Goal: Task Accomplishment & Management: Use online tool/utility

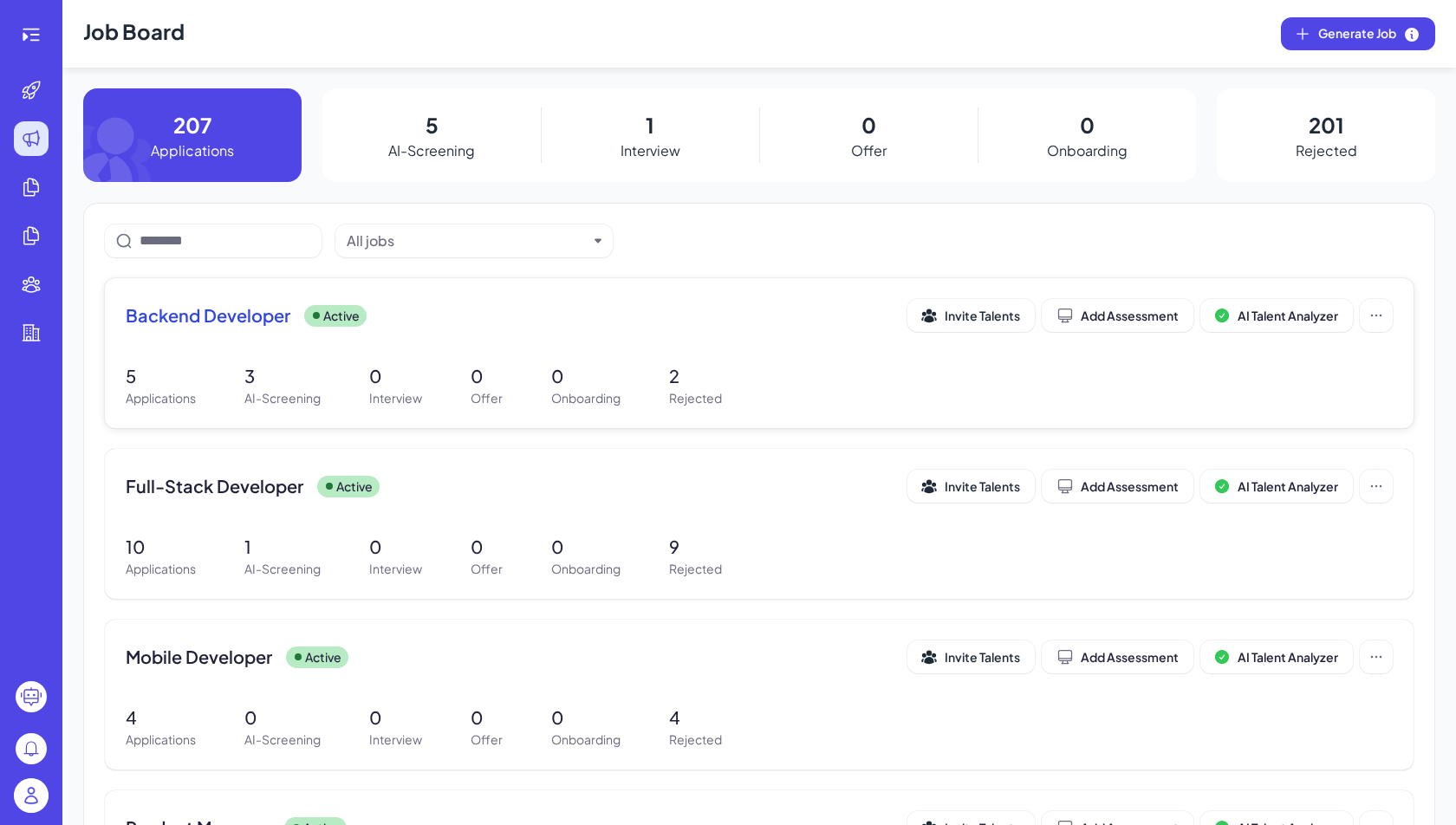
click at [239, 322] on span "Backend Developer" at bounding box center [208, 315] width 165 height 24
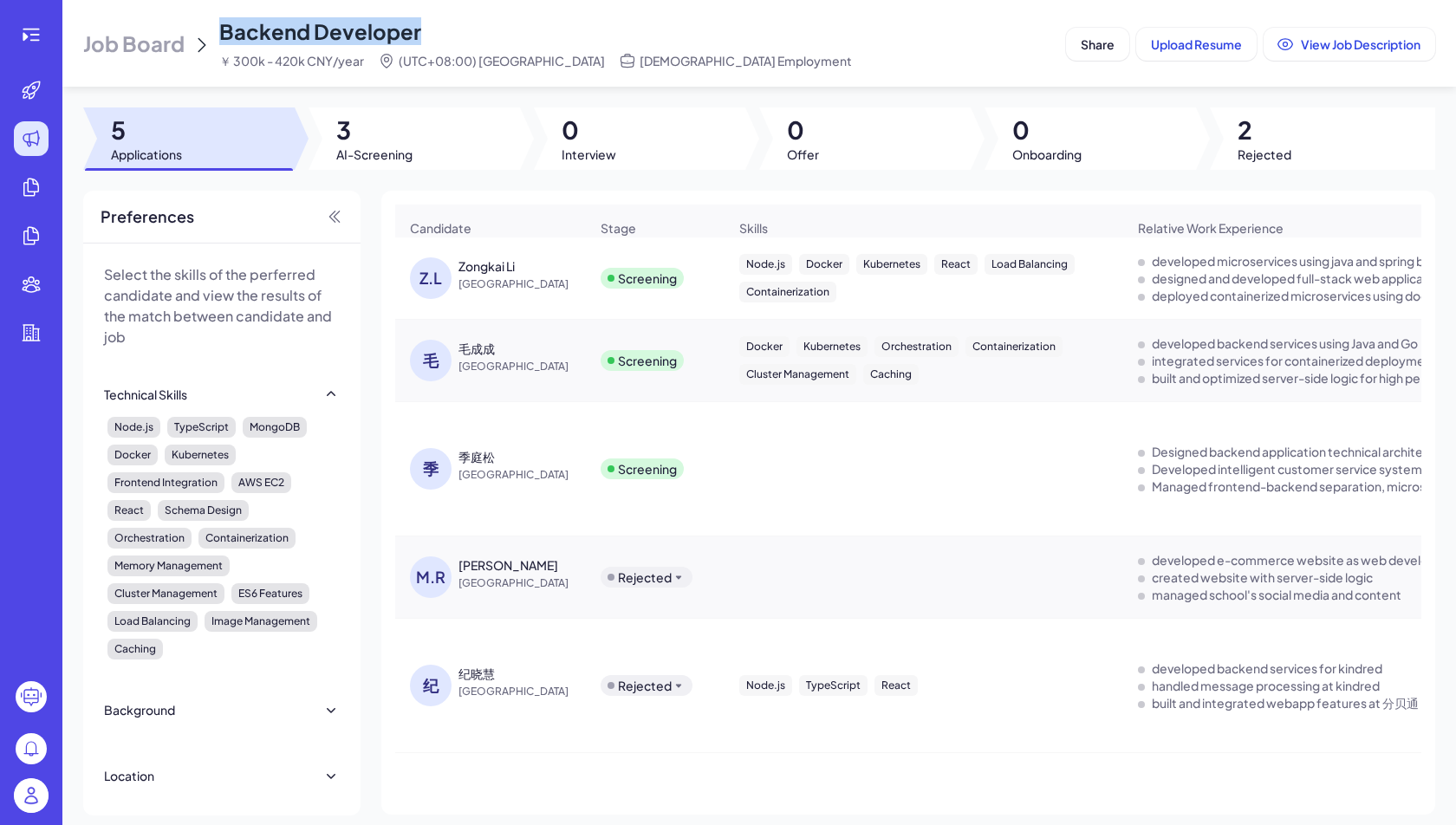
drag, startPoint x: 229, startPoint y: 31, endPoint x: 483, endPoint y: 38, distance: 254.1
click at [484, 38] on div "Backend Developer ￥ 300k - 420k CNY/year (UTC+08:00) [GEOGRAPHIC_DATA] [DEMOGRA…" at bounding box center [535, 44] width 632 height 52
copy span "Backend Developer"
click at [471, 459] on div "季庭松" at bounding box center [477, 456] width 36 height 18
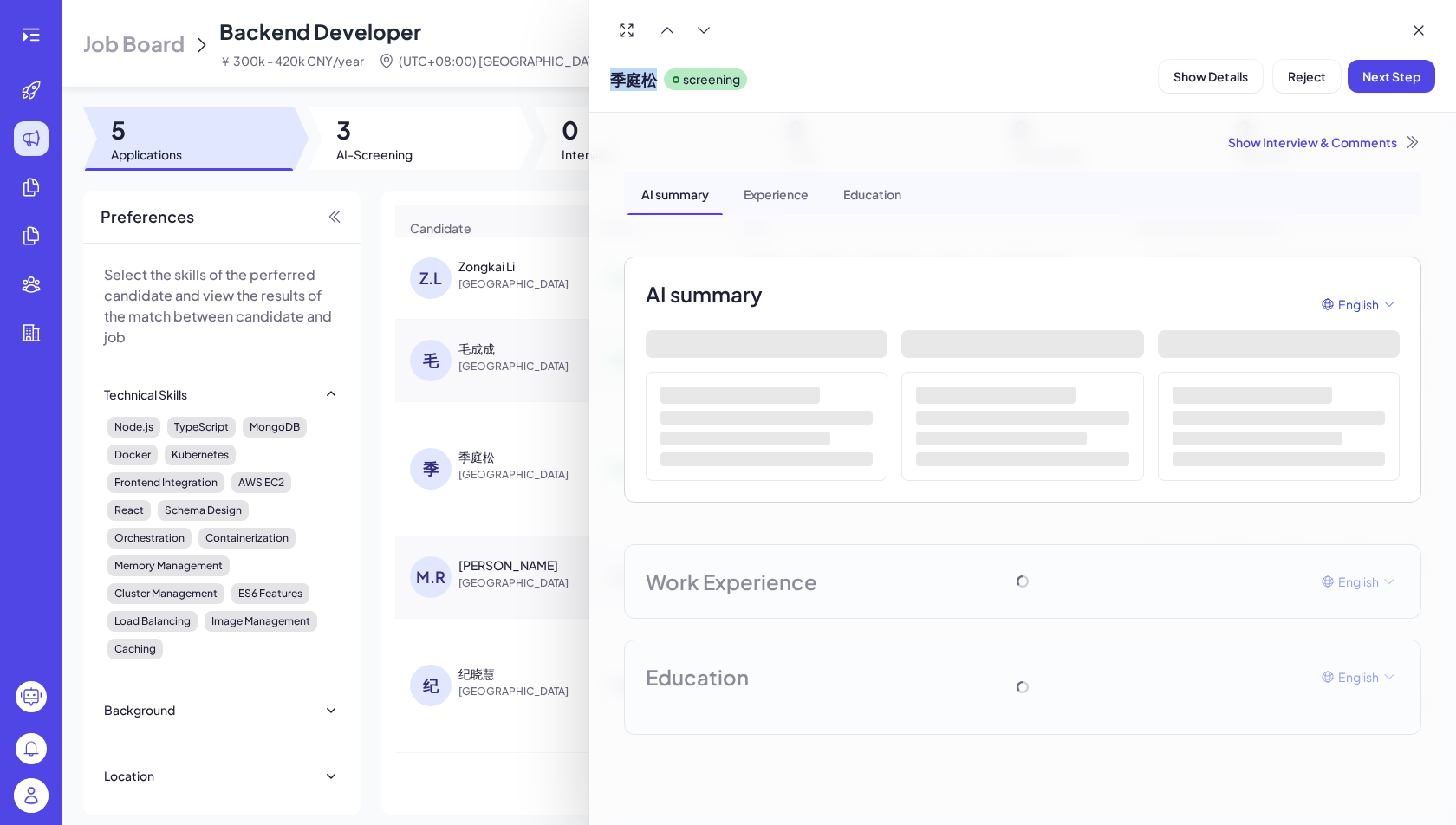
drag, startPoint x: 652, startPoint y: 82, endPoint x: 894, endPoint y: 135, distance: 247.7
click at [614, 78] on span "季庭松" at bounding box center [633, 78] width 47 height 23
copy span "季庭松"
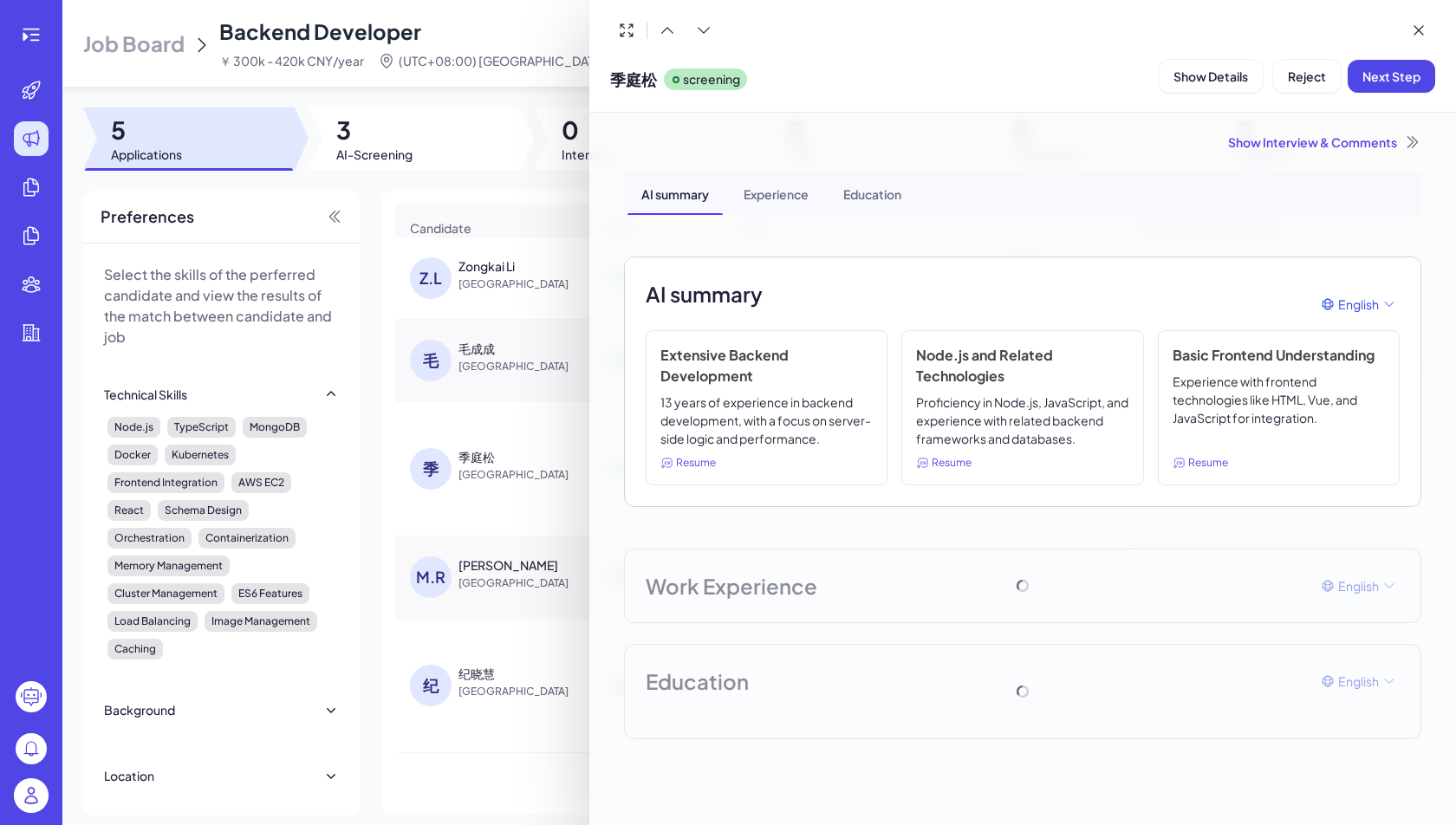
click at [464, 183] on div at bounding box center [728, 412] width 1456 height 825
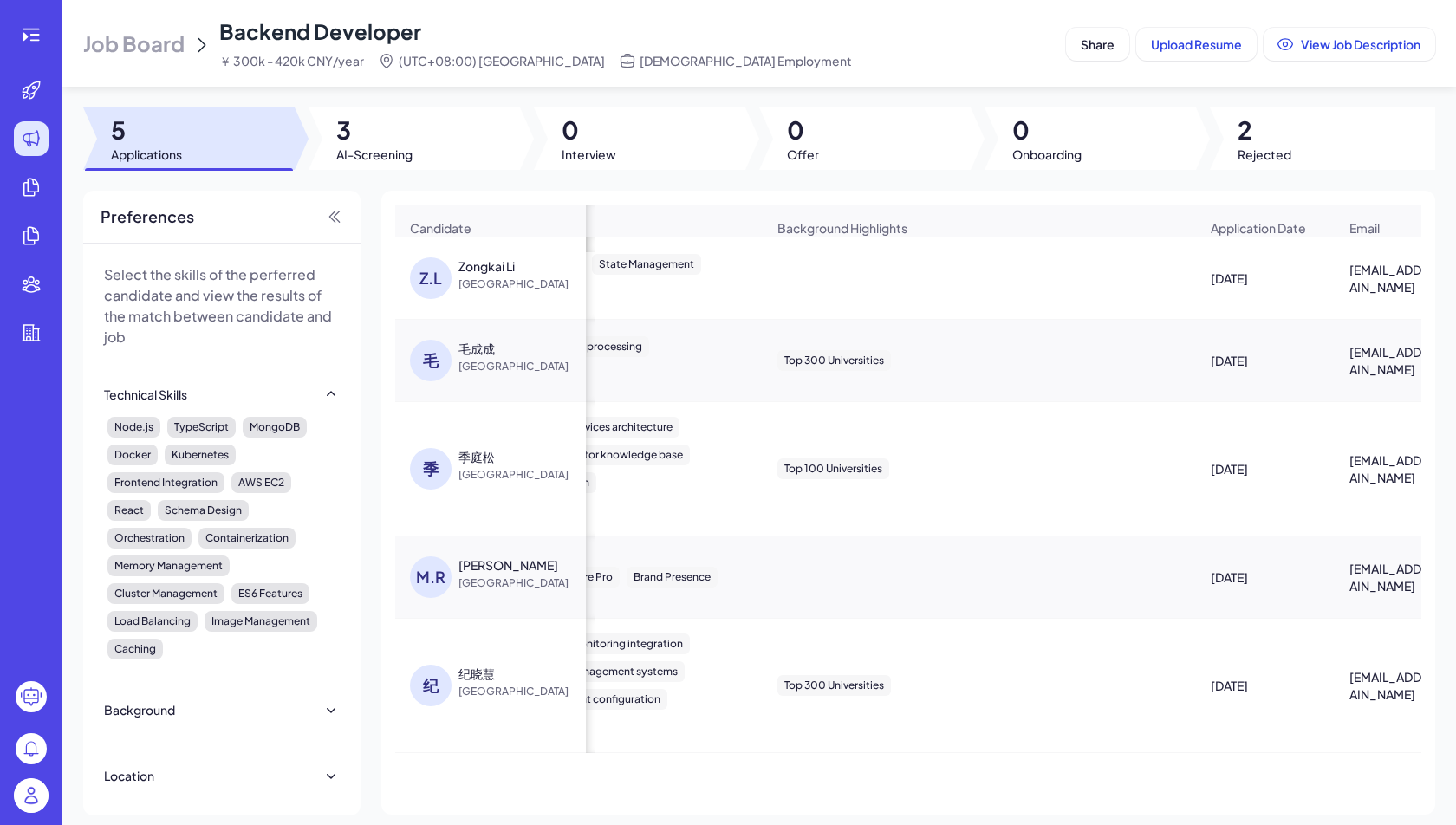
scroll to position [0, 1279]
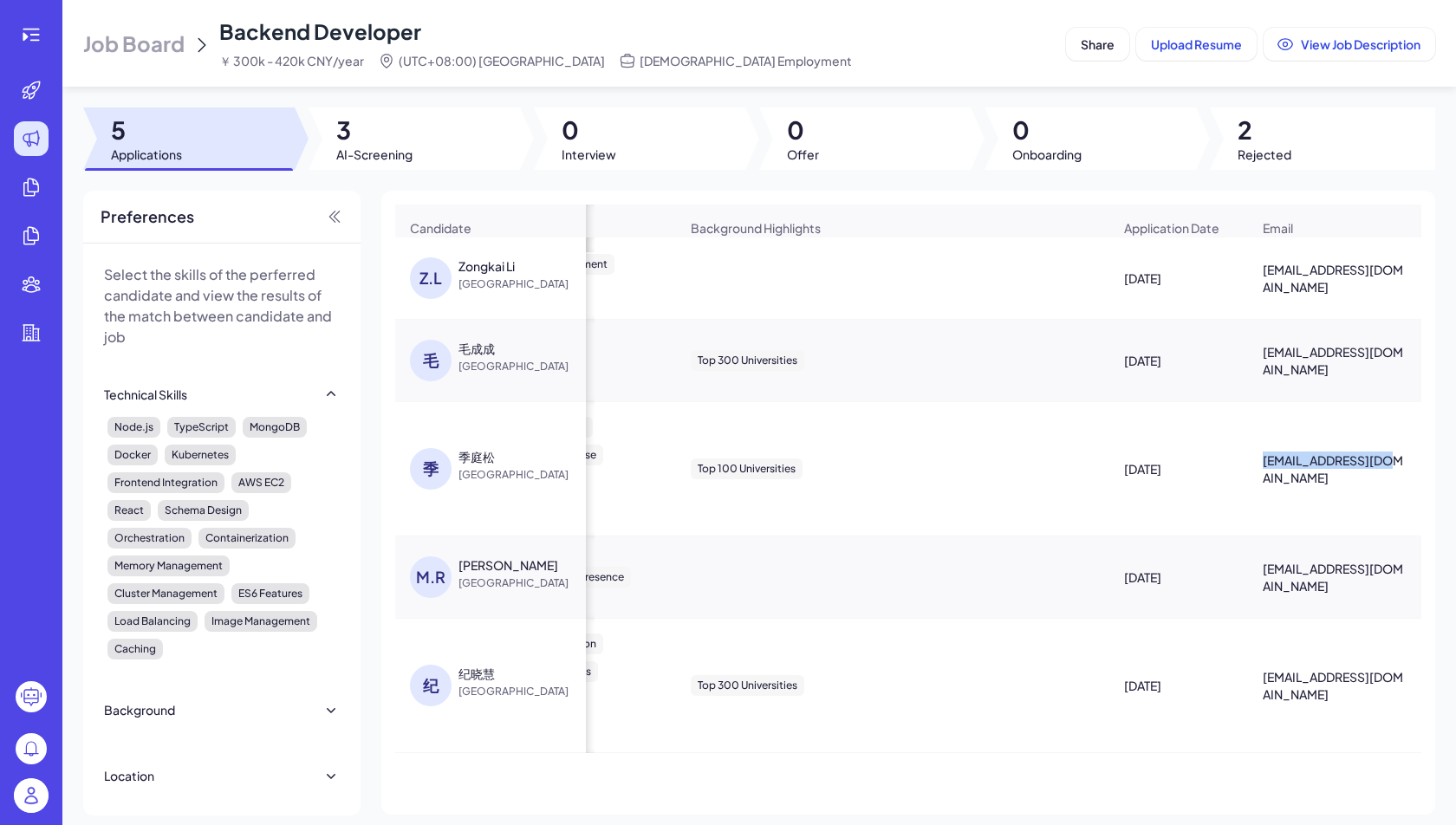
drag, startPoint x: 1262, startPoint y: 469, endPoint x: 1397, endPoint y: 471, distance: 135.0
click at [1398, 471] on div "[EMAIL_ADDRESS][DOMAIN_NAME]" at bounding box center [1335, 468] width 172 height 62
copy span "[EMAIL_ADDRESS][DOMAIN_NAME]"
click at [500, 459] on div "季庭松" at bounding box center [523, 456] width 130 height 18
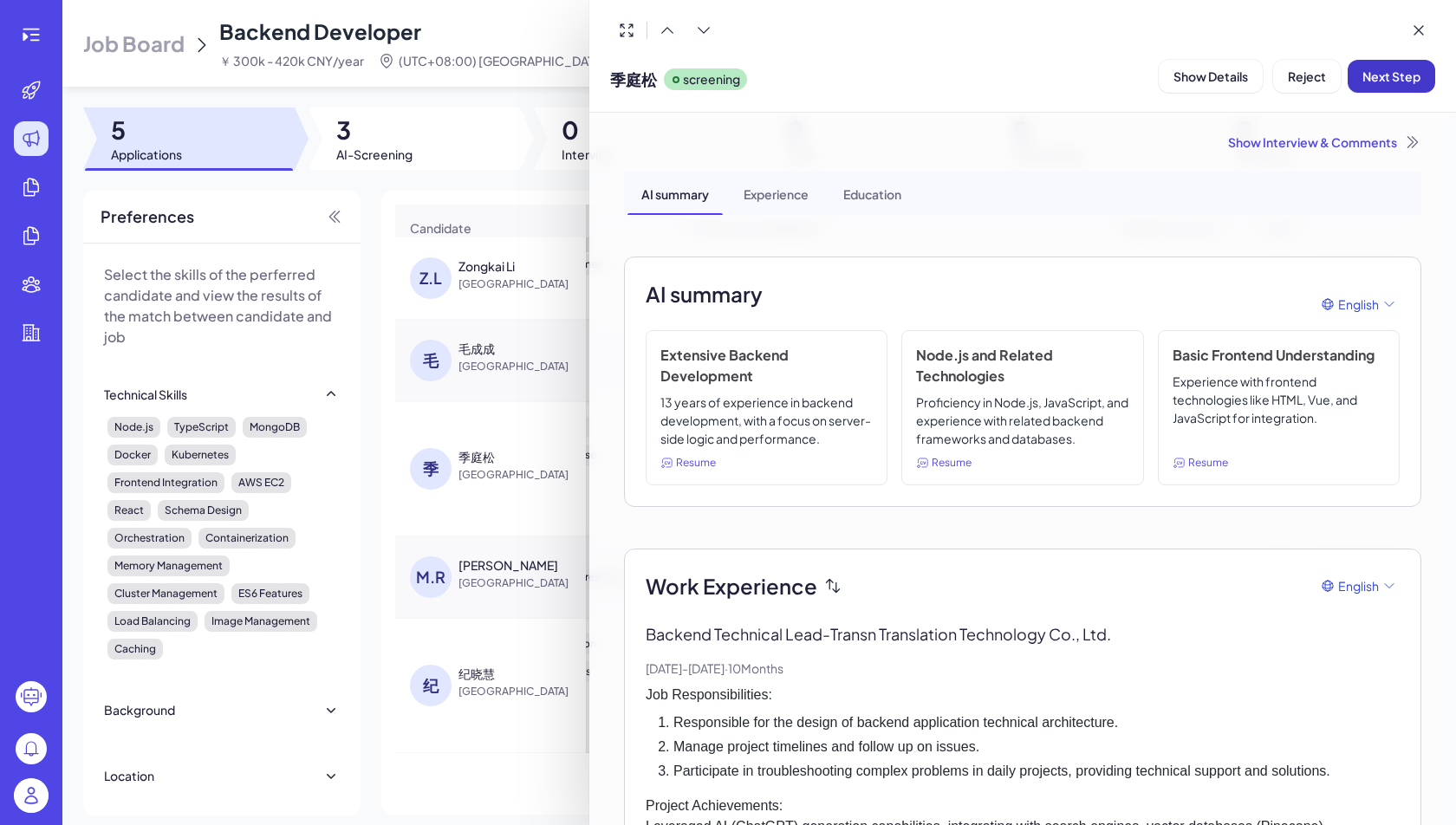
click at [1392, 76] on span "Next Step" at bounding box center [1392, 76] width 58 height 16
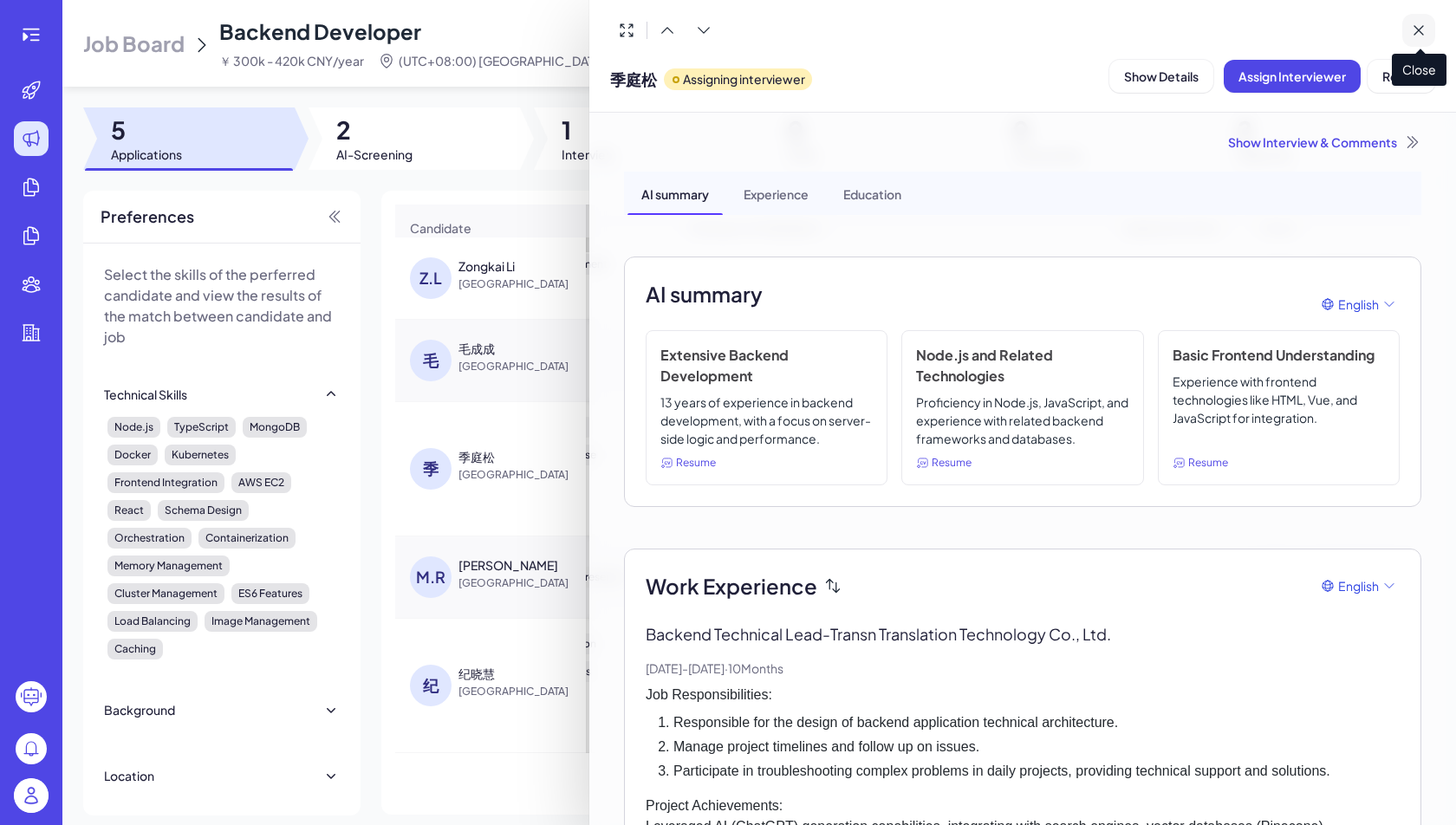
click at [1421, 22] on icon at bounding box center [1419, 30] width 18 height 18
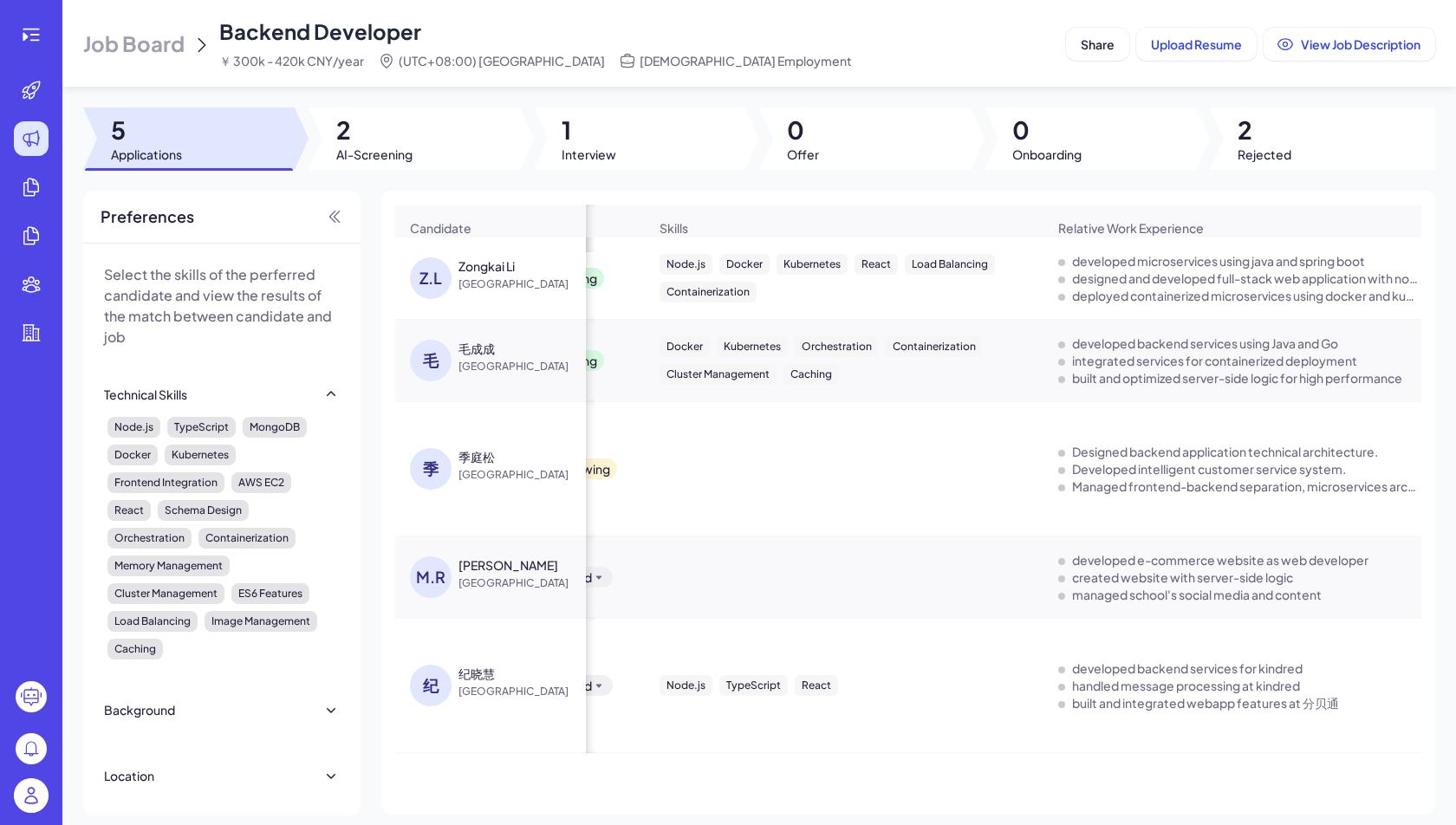
scroll to position [0, 0]
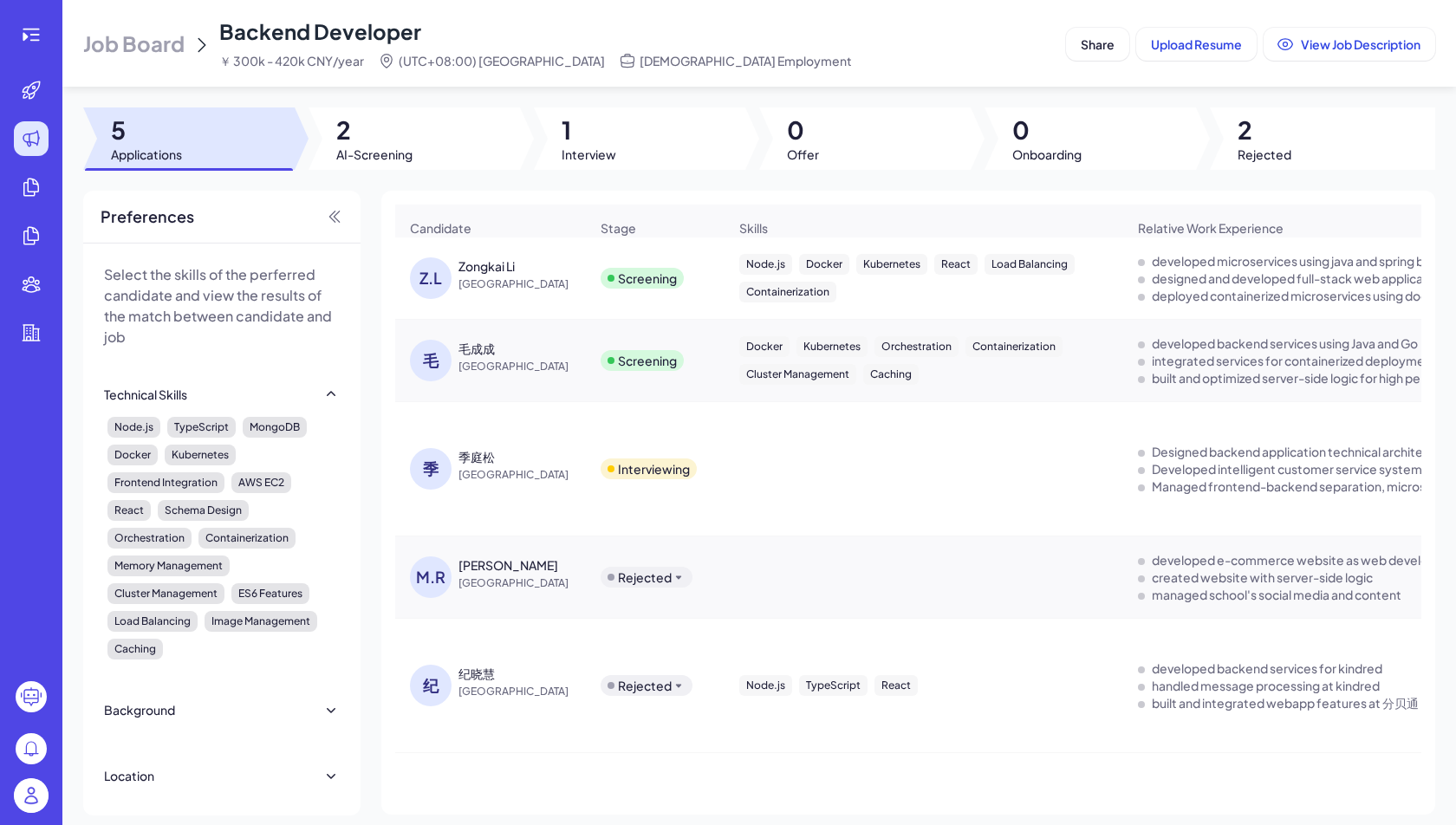
click at [494, 459] on div "季庭松" at bounding box center [477, 456] width 36 height 18
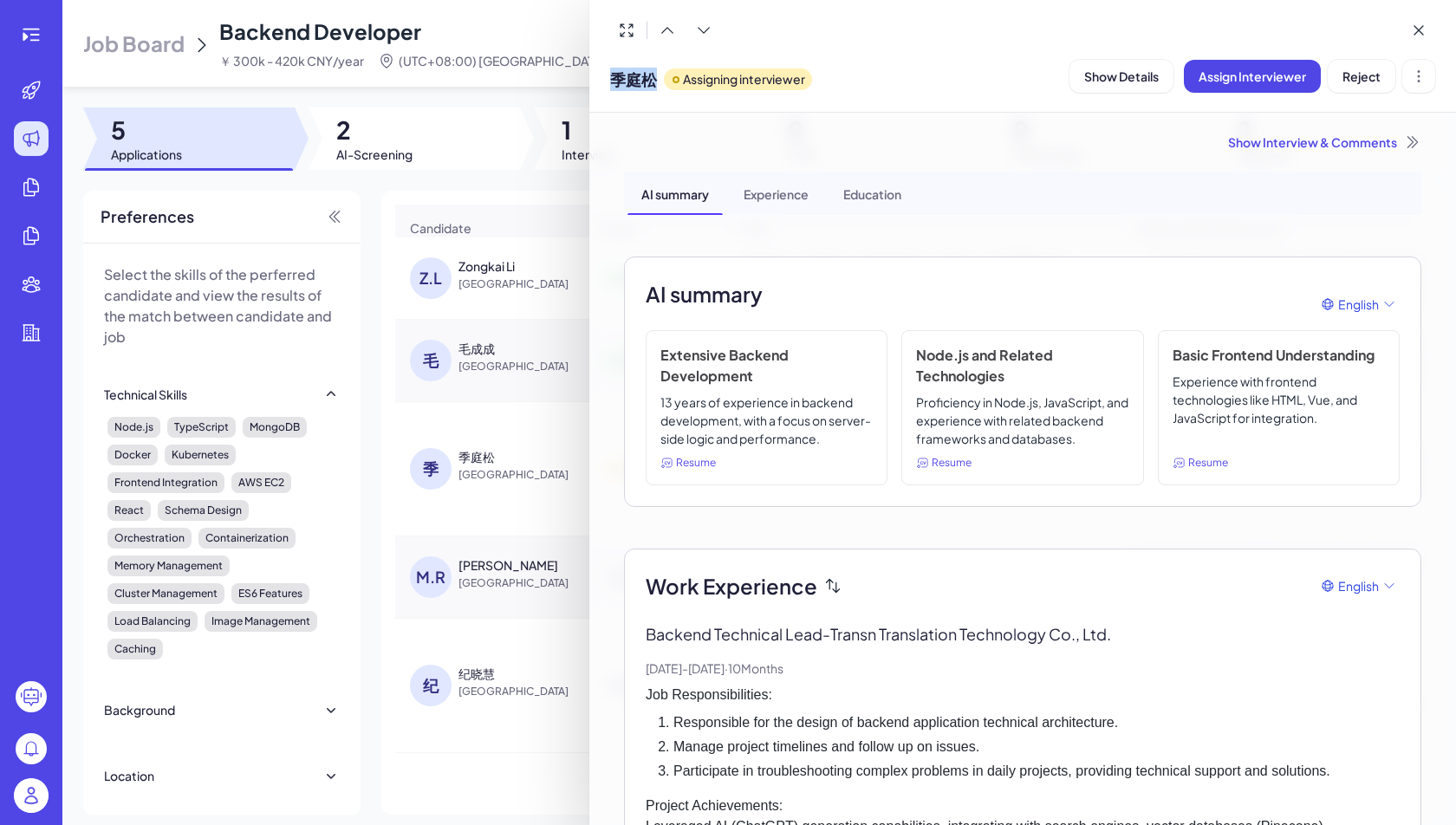
drag, startPoint x: 627, startPoint y: 79, endPoint x: 599, endPoint y: 79, distance: 28.0
click at [599, 79] on div "季庭松 Assigning interviewer Show Details Assign Interviewer Reject" at bounding box center [1022, 56] width 867 height 113
copy span "季庭松"
click at [506, 32] on div at bounding box center [728, 412] width 1456 height 825
